Goal: Check status: Check status

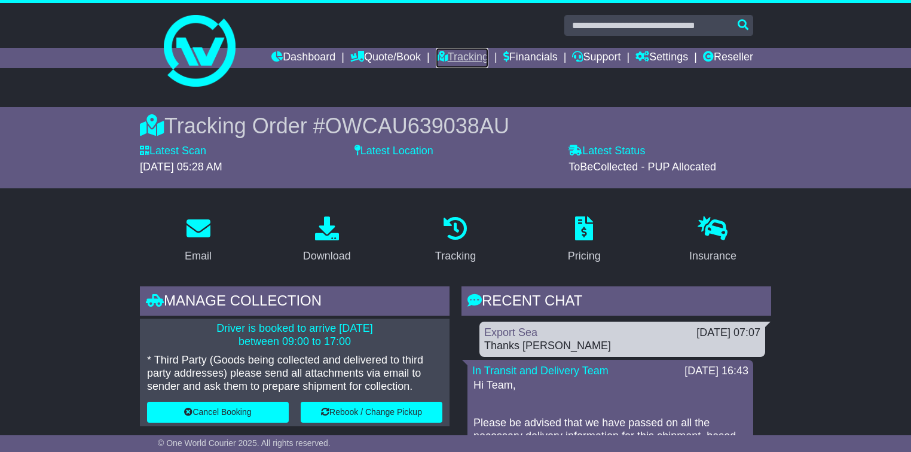
click at [443, 52] on link "Tracking" at bounding box center [462, 58] width 53 height 20
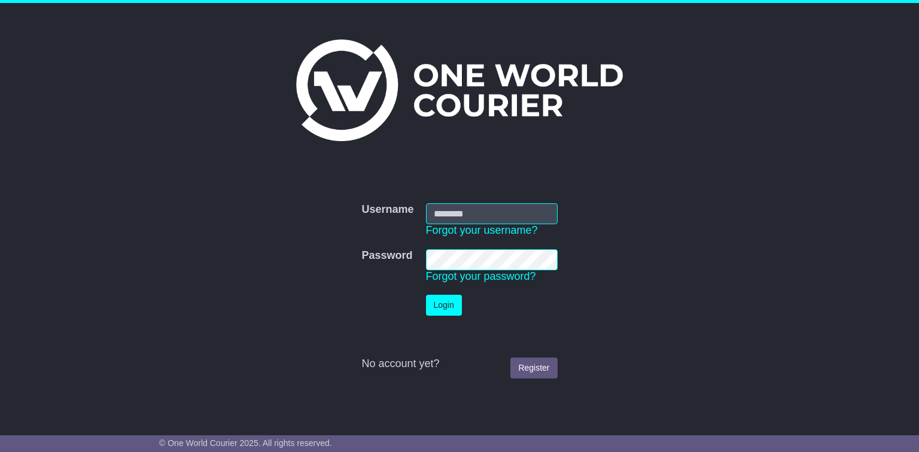
type input "**********"
click at [450, 310] on button "Login" at bounding box center [444, 305] width 36 height 21
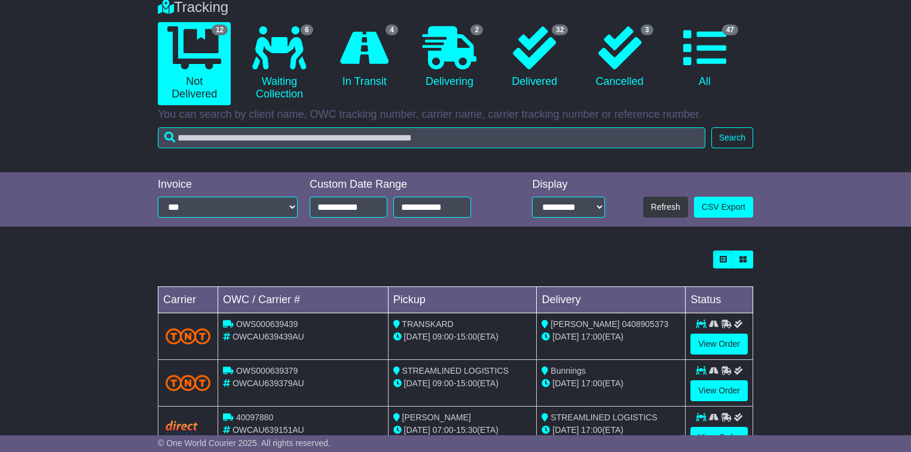
scroll to position [335, 0]
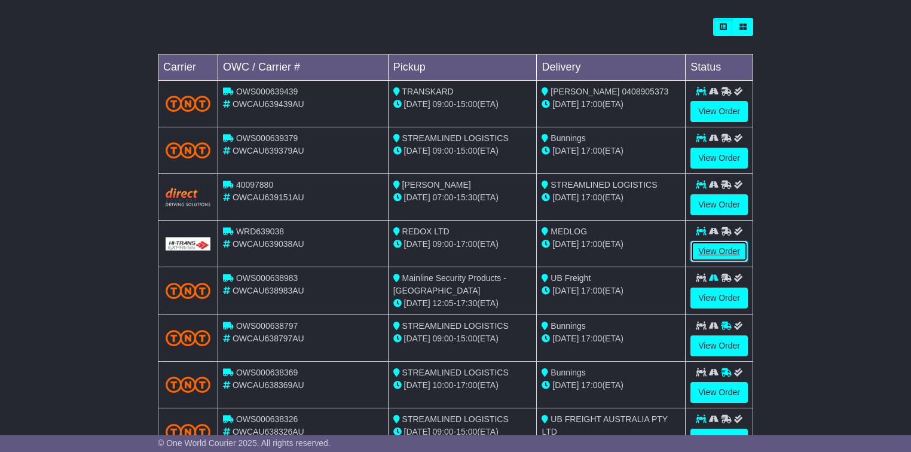
click at [715, 251] on link "View Order" at bounding box center [719, 251] width 57 height 21
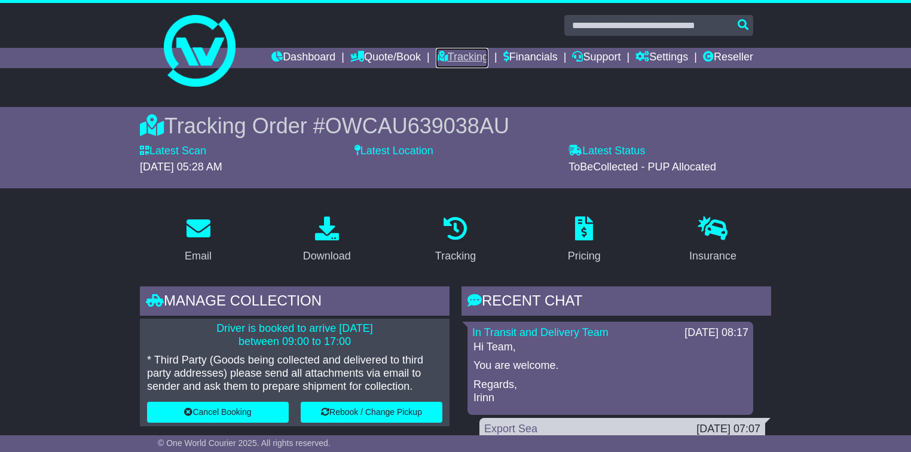
click at [438, 54] on link "Tracking" at bounding box center [462, 58] width 53 height 20
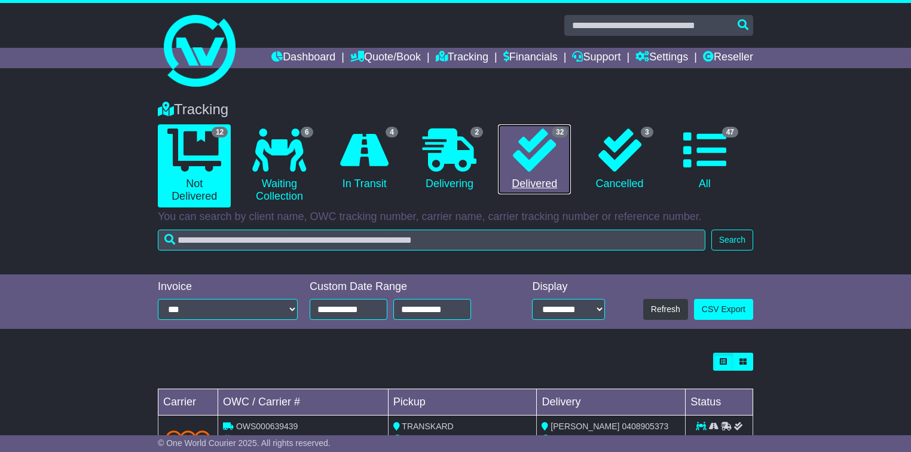
click at [554, 166] on icon at bounding box center [534, 150] width 43 height 43
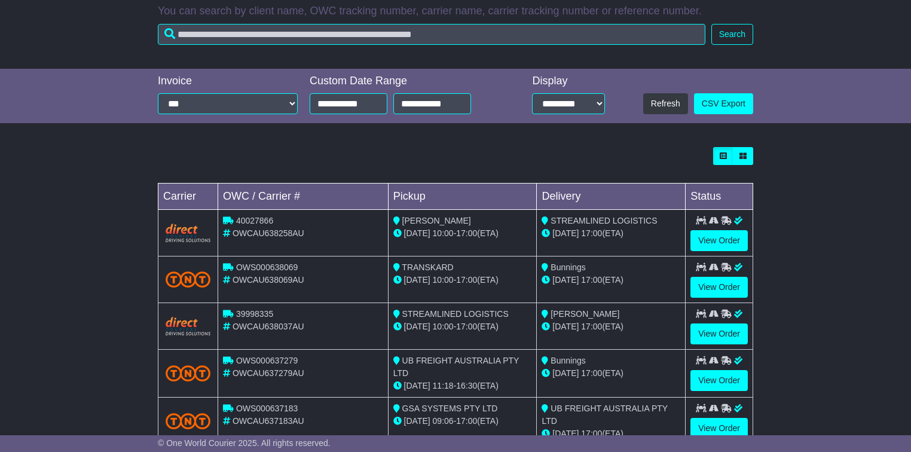
scroll to position [48, 0]
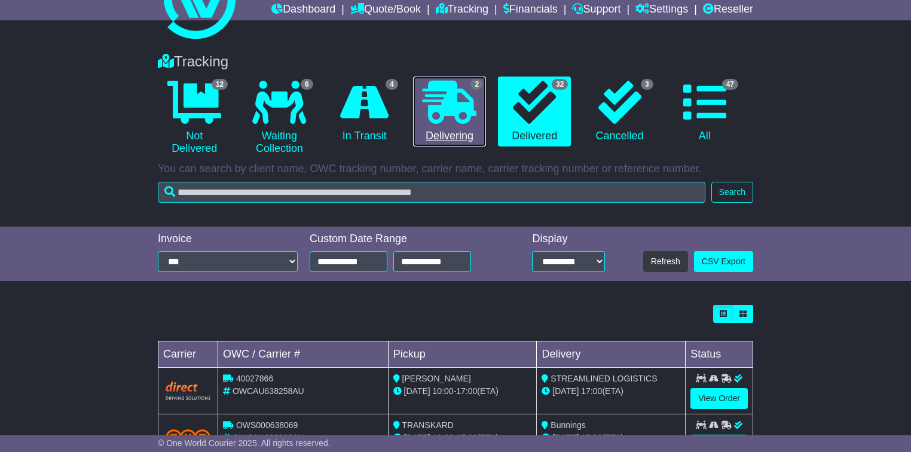
click at [471, 89] on div "2" at bounding box center [477, 84] width 13 height 13
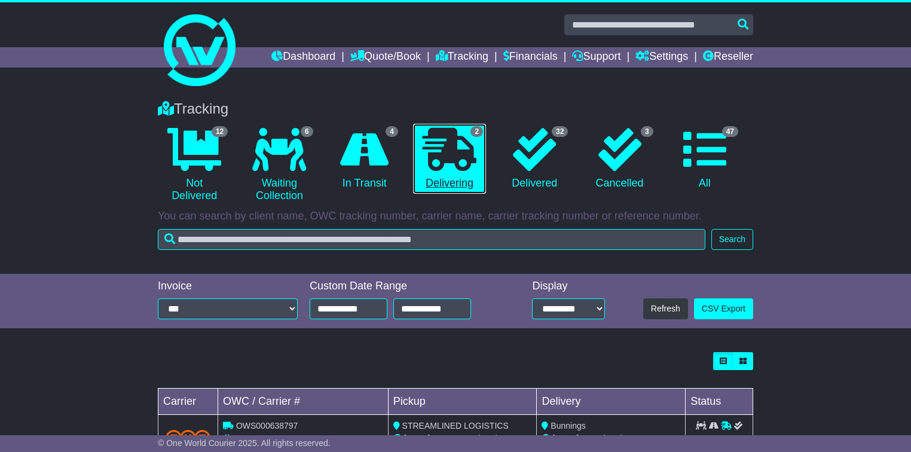
scroll to position [0, 0]
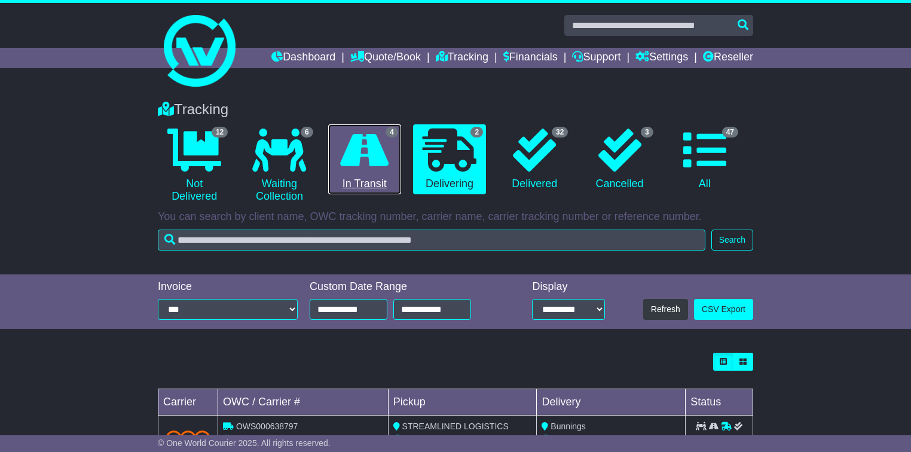
click at [373, 160] on icon at bounding box center [364, 150] width 48 height 43
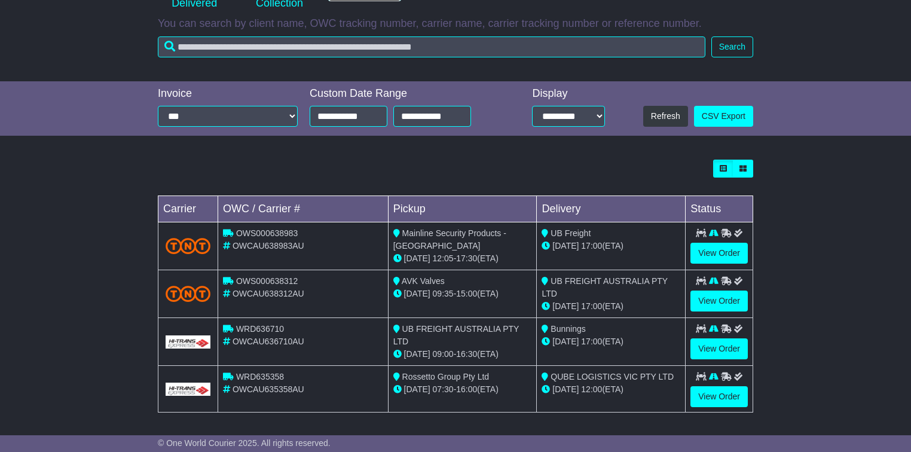
scroll to position [194, 0]
click at [715, 391] on link "View Order" at bounding box center [719, 396] width 57 height 21
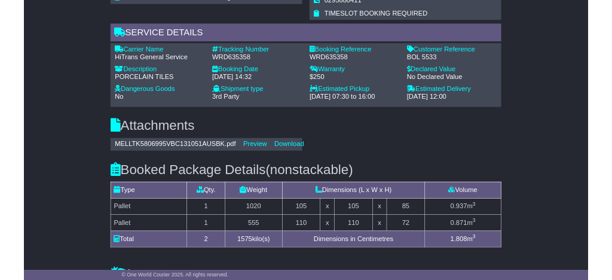
scroll to position [1005, 0]
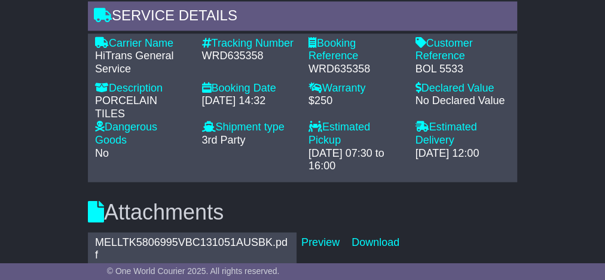
click at [299, 200] on h3 "Attachments" at bounding box center [302, 212] width 429 height 24
click at [319, 236] on link "Preview" at bounding box center [320, 242] width 38 height 12
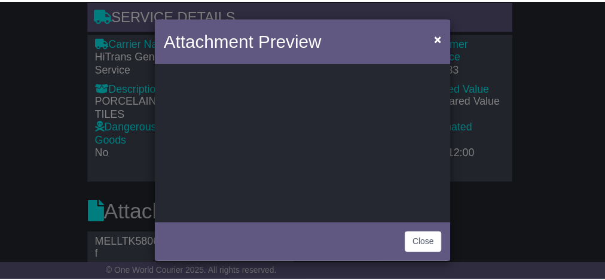
scroll to position [0, 0]
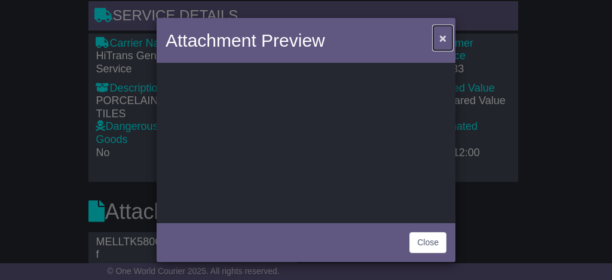
click at [436, 42] on button "×" at bounding box center [443, 38] width 19 height 25
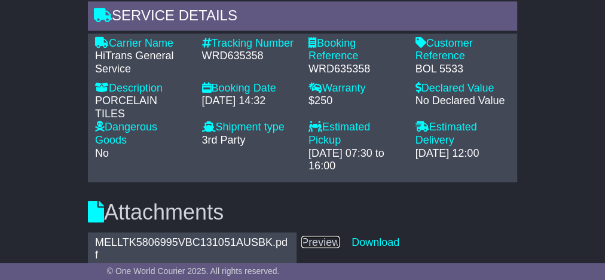
drag, startPoint x: 331, startPoint y: 185, endPoint x: 157, endPoint y: 110, distance: 189.4
click at [332, 236] on link "Preview" at bounding box center [320, 242] width 38 height 12
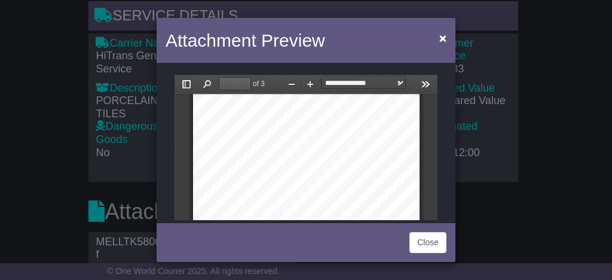
scroll to position [191, 0]
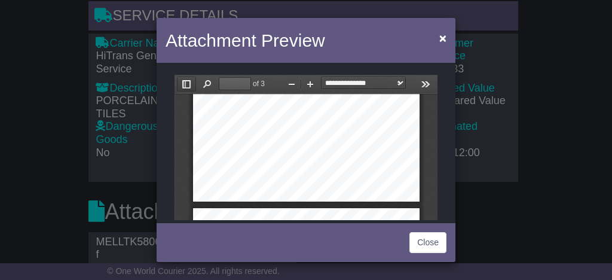
click at [187, 85] on button "Toggle Sidebar" at bounding box center [186, 84] width 19 height 15
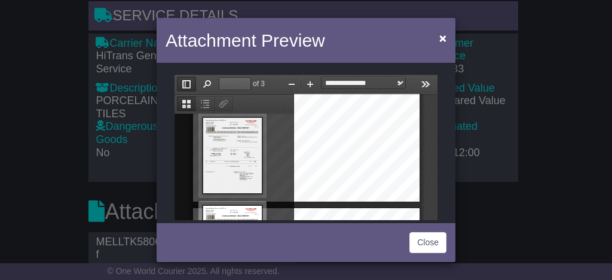
scroll to position [13, 0]
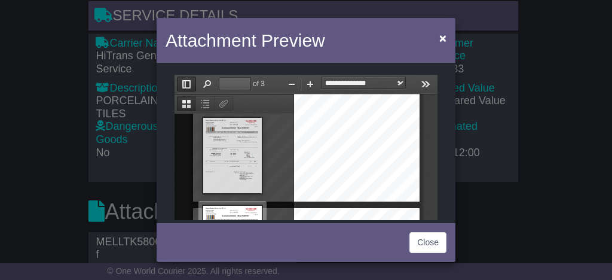
click at [187, 102] on button "Thumbnails" at bounding box center [186, 103] width 19 height 15
click at [190, 84] on button "Toggle Sidebar" at bounding box center [186, 84] width 19 height 15
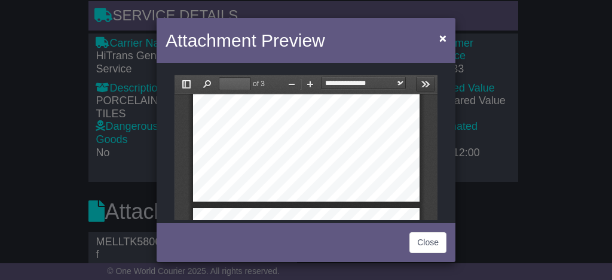
click at [424, 84] on button "Tools" at bounding box center [425, 84] width 19 height 15
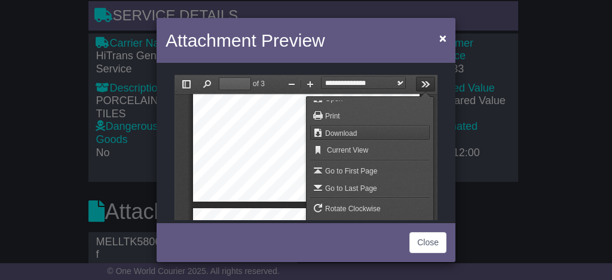
scroll to position [0, 0]
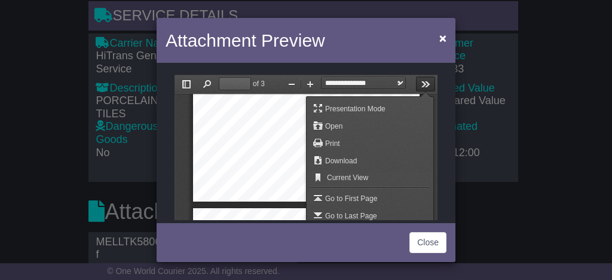
click at [270, 144] on div "For information, please contact Stewart Black at the number above or Email stew…" at bounding box center [306, 54] width 227 height 293
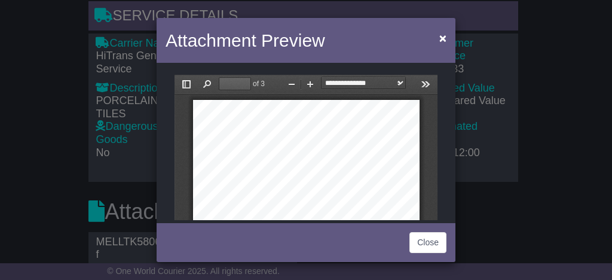
click at [391, 33] on div "Attachment Preview ×" at bounding box center [306, 42] width 299 height 48
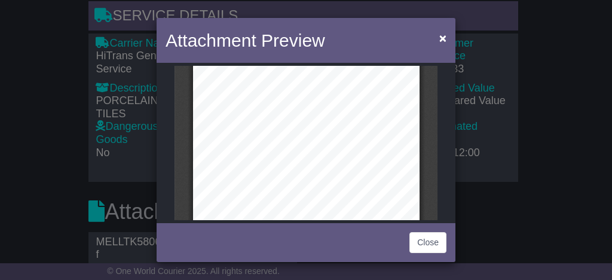
scroll to position [164, 0]
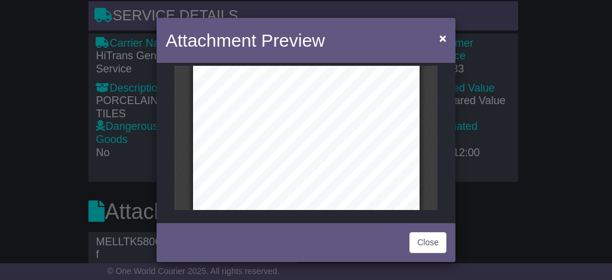
type input "*"
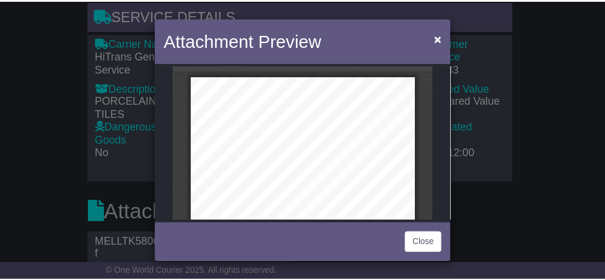
scroll to position [20, 0]
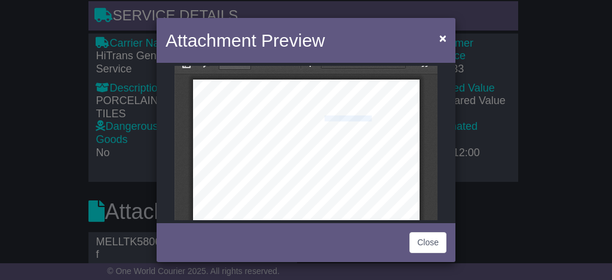
drag, startPoint x: 362, startPoint y: 117, endPoint x: 319, endPoint y: 120, distance: 43.2
click at [319, 120] on div "For information, please contact Stewart Black at the number above or Email stew…" at bounding box center [306, 226] width 227 height 293
click at [323, 120] on span "- MELL" at bounding box center [347, 118] width 48 height 5
drag, startPoint x: 319, startPoint y: 120, endPoint x: 363, endPoint y: 120, distance: 43.7
click at [363, 120] on div "For information, please contact Stewart Black at the number above or Email stew…" at bounding box center [306, 226] width 227 height 293
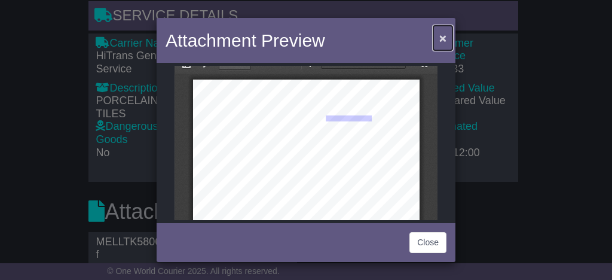
click at [441, 38] on span "×" at bounding box center [443, 38] width 7 height 14
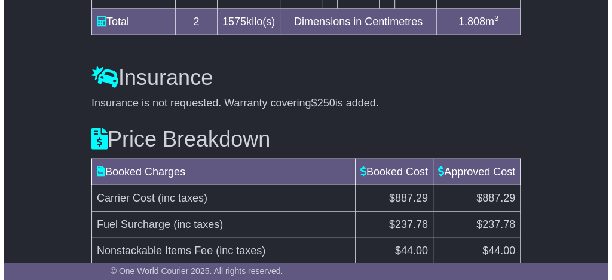
scroll to position [1471, 0]
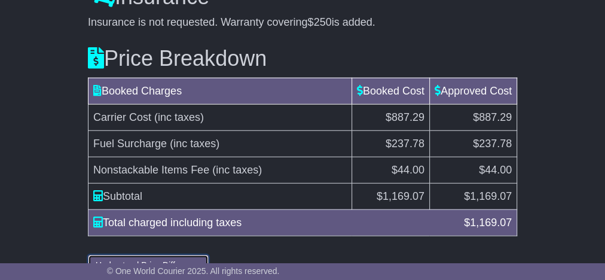
click at [179, 255] on button "Understand Price Difference" at bounding box center [148, 265] width 121 height 21
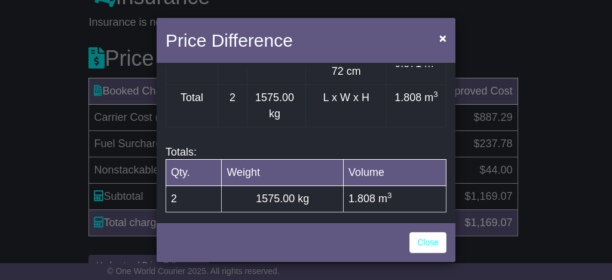
scroll to position [741, 0]
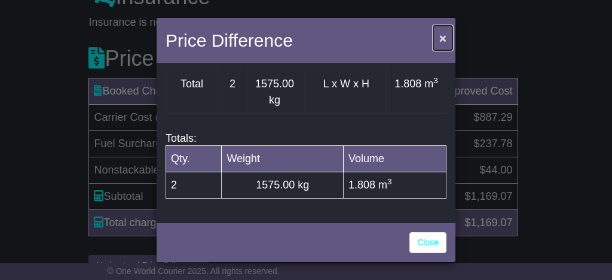
click at [440, 42] on span "×" at bounding box center [443, 38] width 7 height 14
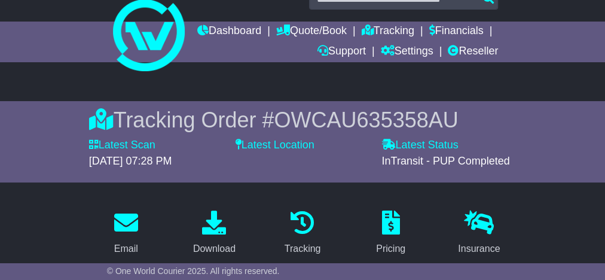
scroll to position [0, 0]
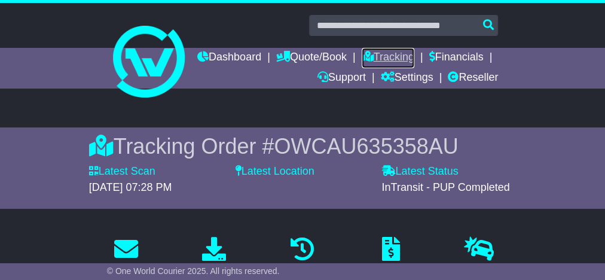
click at [414, 56] on link "Tracking" at bounding box center [388, 58] width 53 height 20
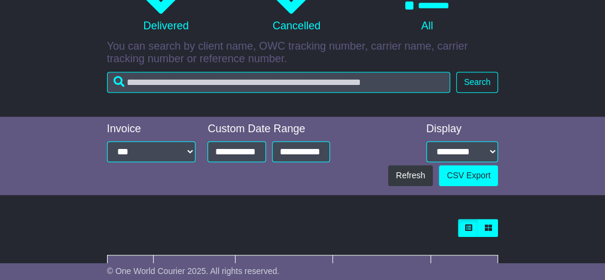
scroll to position [431, 0]
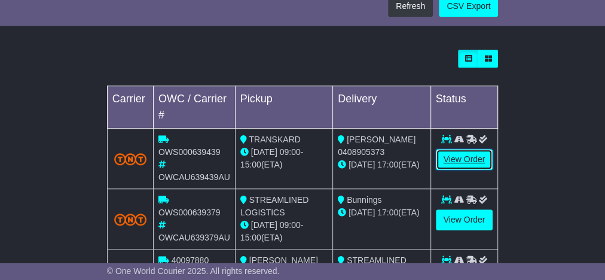
click at [468, 162] on link "View Order" at bounding box center [464, 159] width 57 height 21
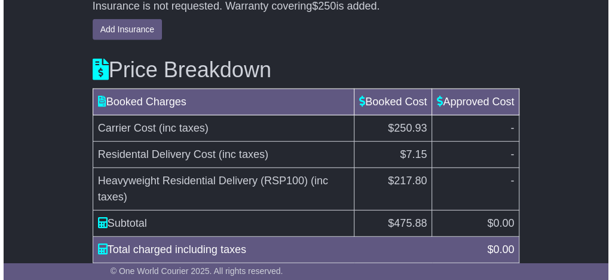
scroll to position [1580, 0]
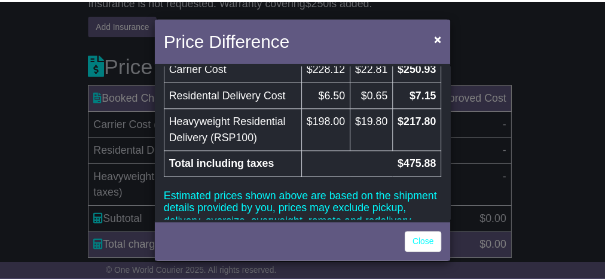
scroll to position [96, 0]
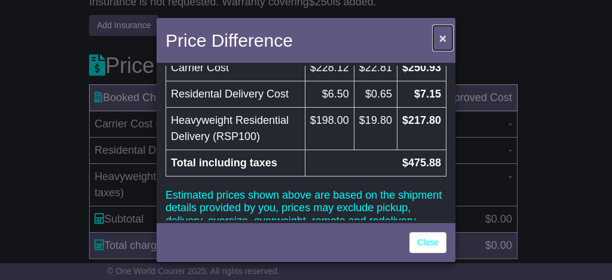
click at [444, 40] on span "×" at bounding box center [443, 38] width 7 height 14
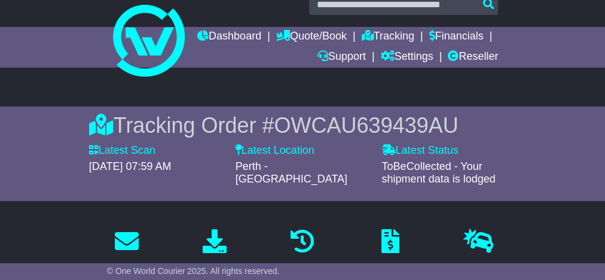
scroll to position [0, 0]
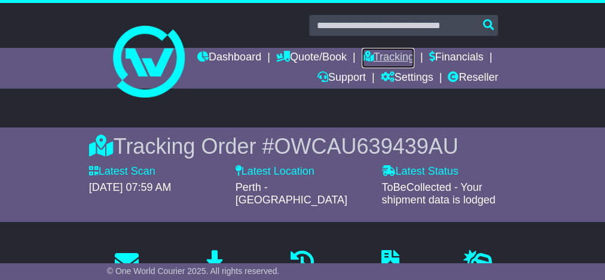
click at [414, 62] on link "Tracking" at bounding box center [388, 58] width 53 height 20
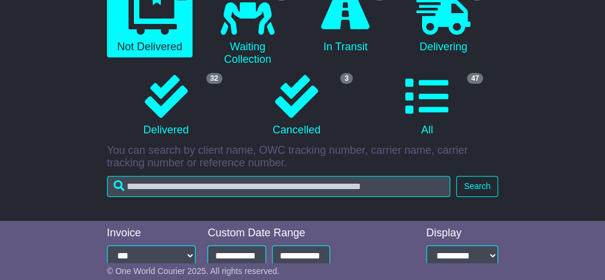
scroll to position [191, 0]
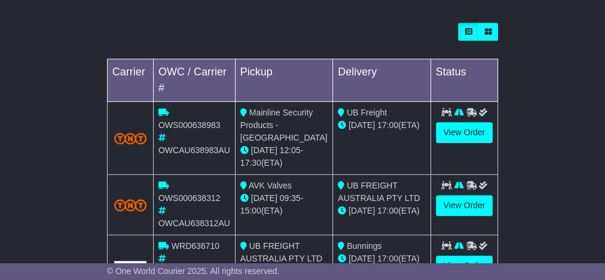
scroll to position [526, 0]
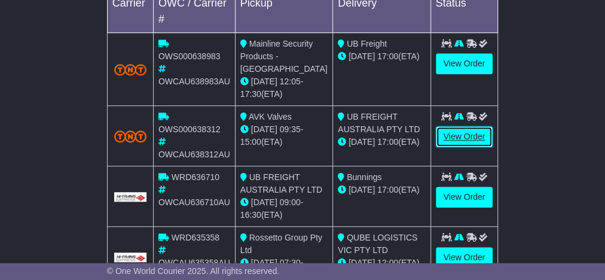
click at [471, 126] on link "View Order" at bounding box center [464, 136] width 57 height 21
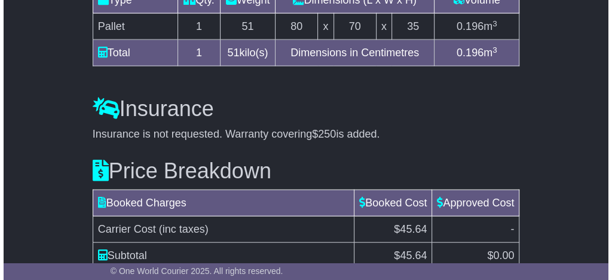
scroll to position [1287, 0]
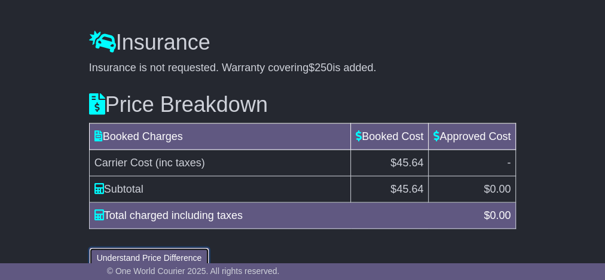
click at [157, 248] on button "Understand Price Difference" at bounding box center [149, 258] width 121 height 21
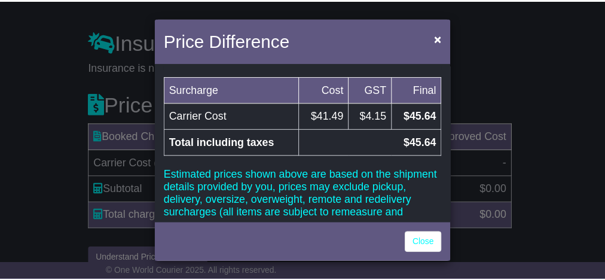
scroll to position [92, 0]
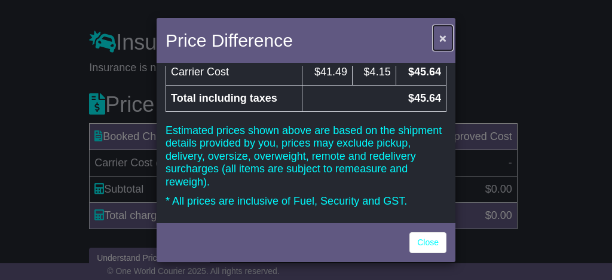
click at [440, 39] on span "×" at bounding box center [443, 38] width 7 height 14
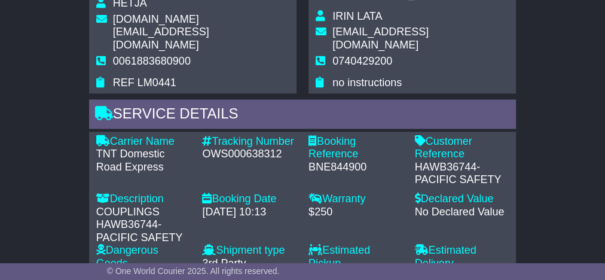
scroll to position [856, 0]
